Goal: Transaction & Acquisition: Purchase product/service

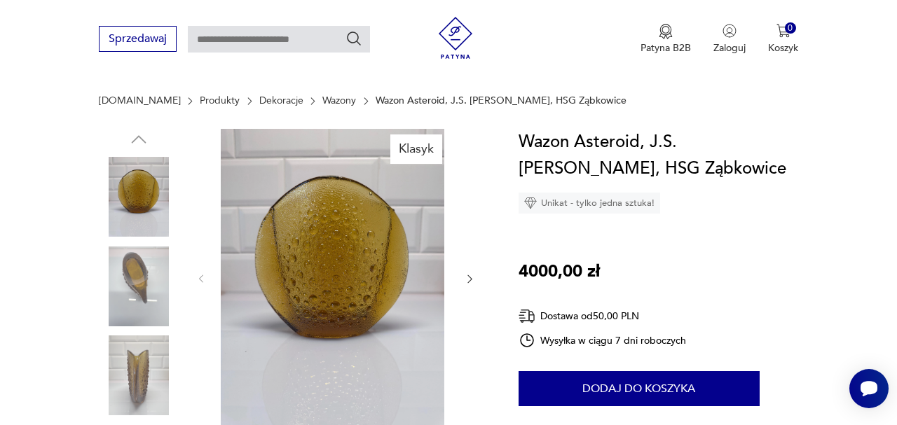
scroll to position [67, 0]
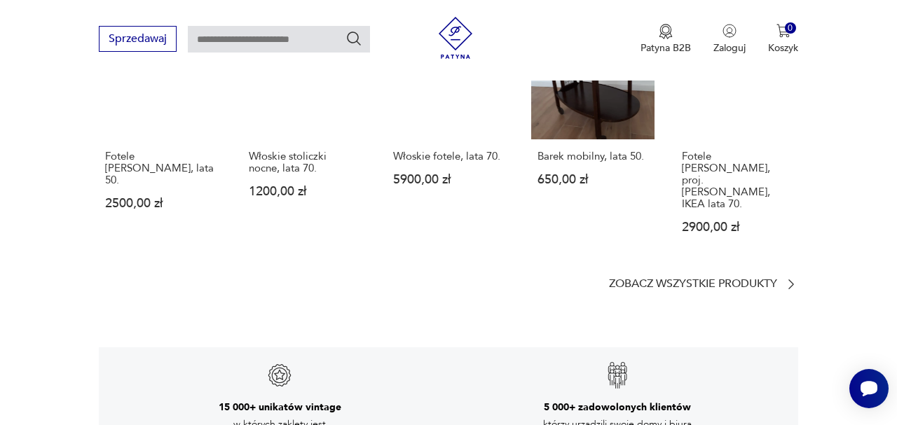
scroll to position [2051, 0]
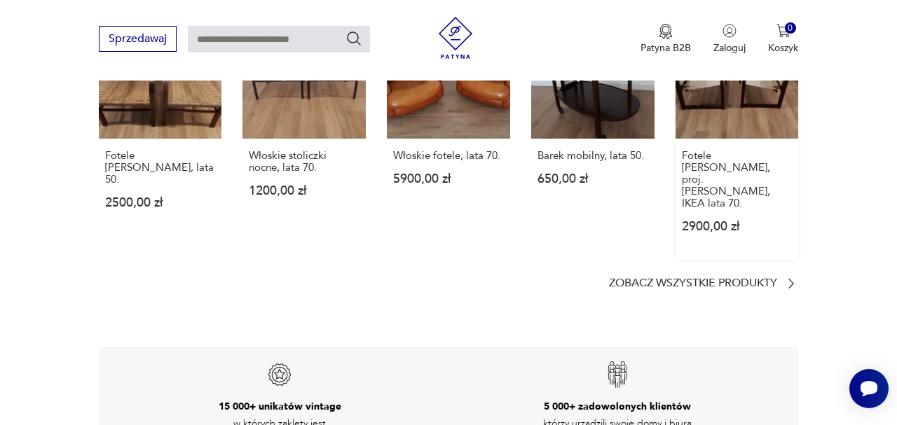
click at [727, 247] on link "Fotele [PERSON_NAME], proj. [PERSON_NAME], IKEA lata 70. 2900,00 zł" at bounding box center [736, 137] width 123 height 245
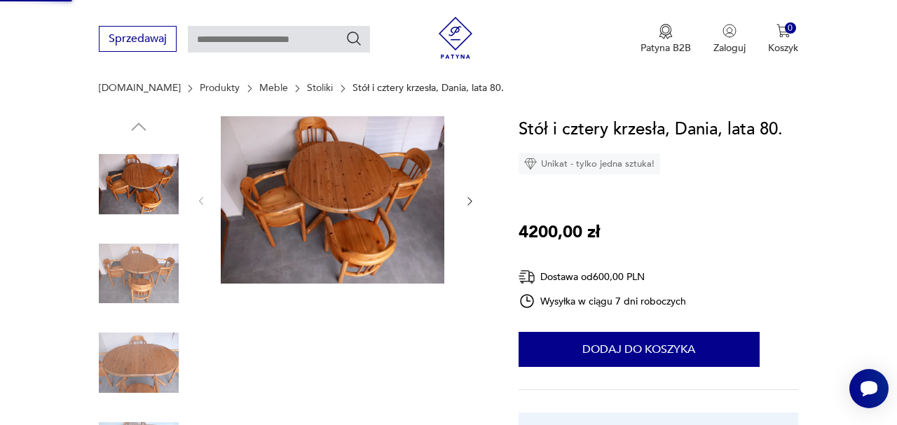
scroll to position [0, 0]
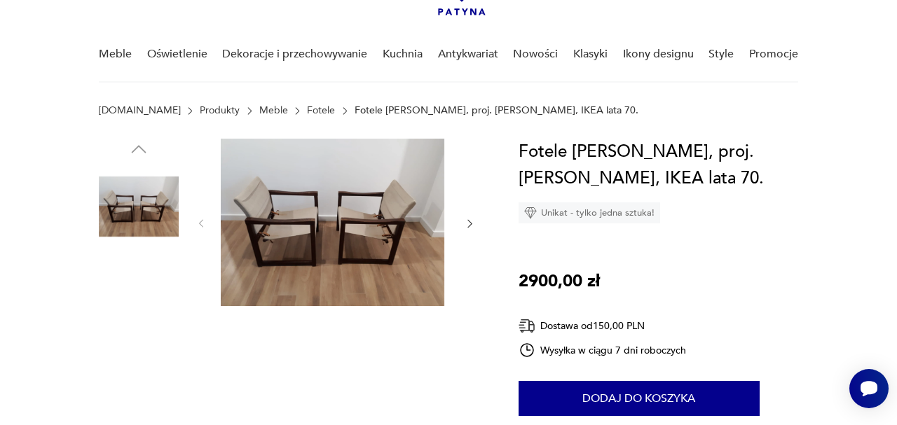
scroll to position [88, 0]
